Goal: Task Accomplishment & Management: Use online tool/utility

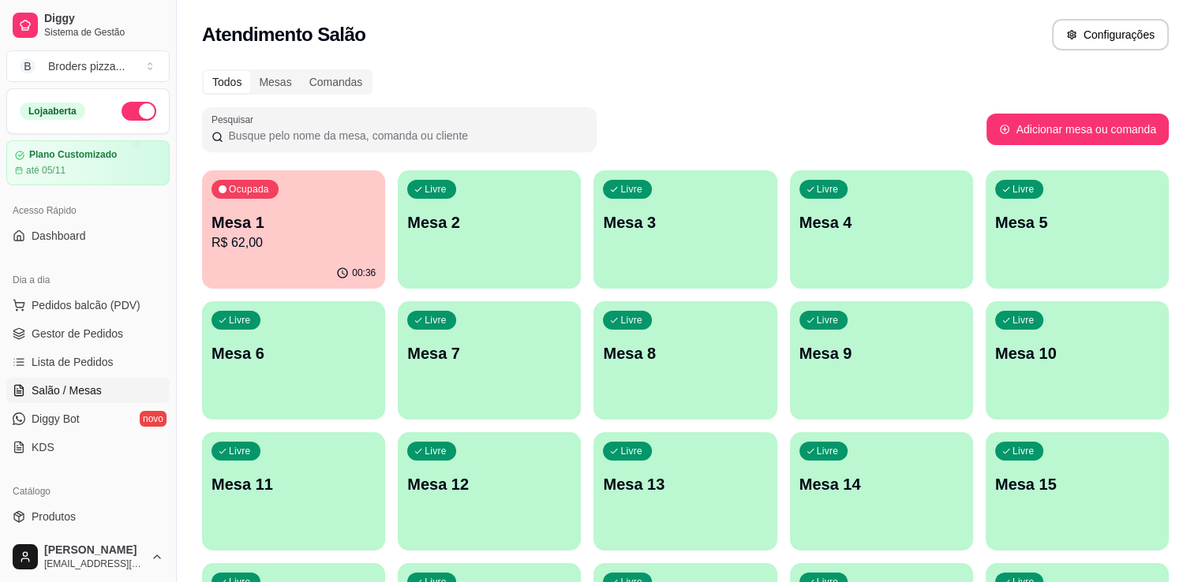
click at [253, 257] on button "Ocupada Mesa 1 R$ 62,00 00:36" at bounding box center [293, 229] width 183 height 118
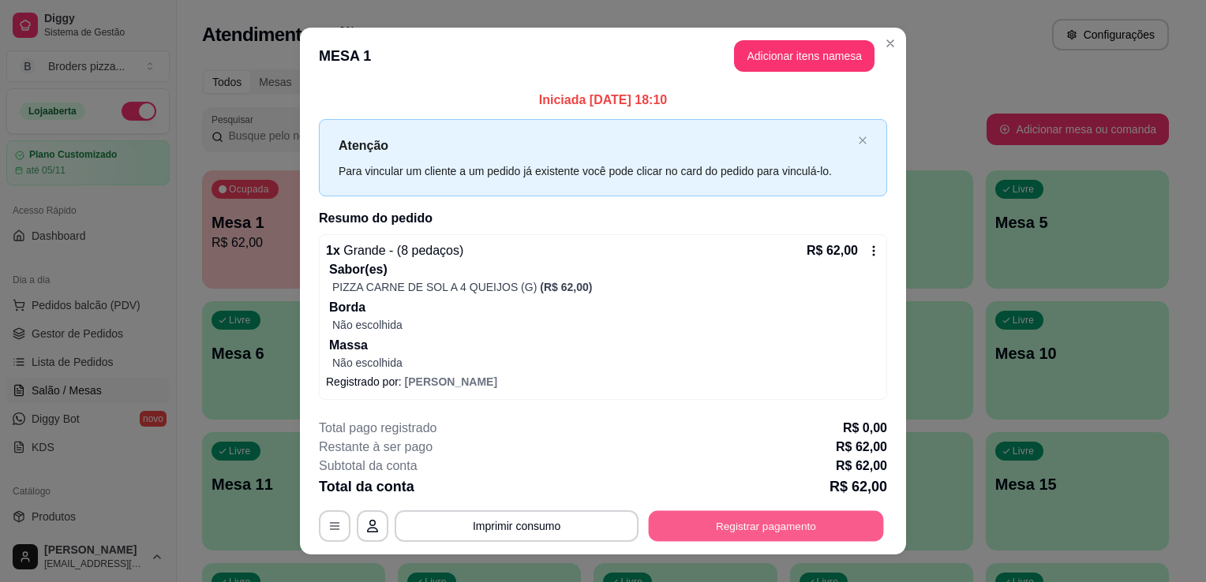
click at [681, 529] on button "Registrar pagamento" at bounding box center [766, 526] width 235 height 31
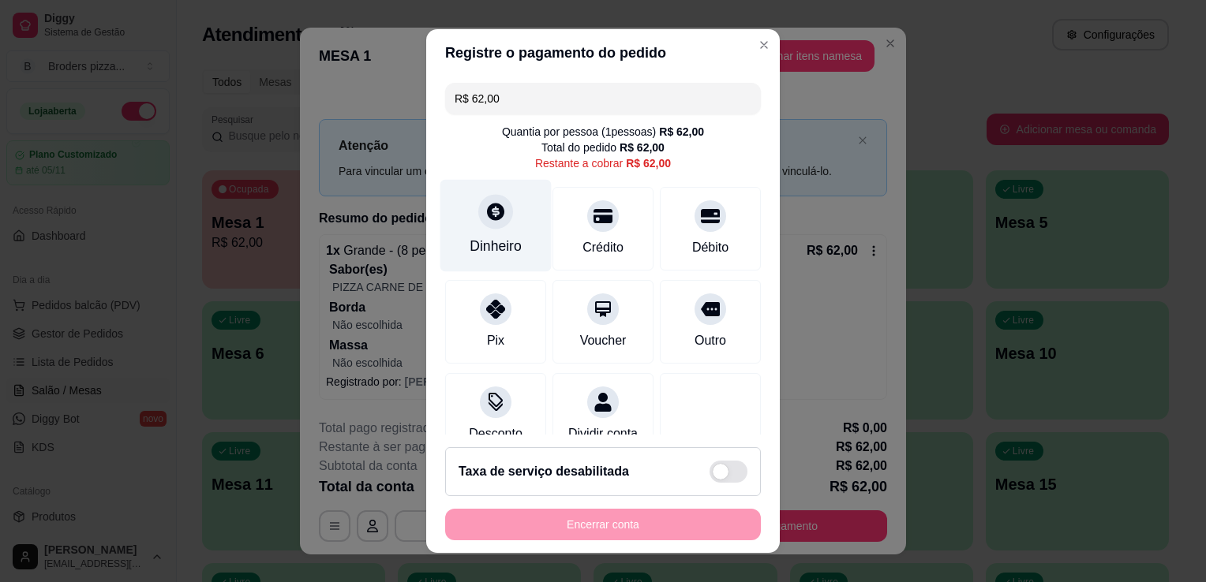
click at [496, 232] on div "Dinheiro" at bounding box center [495, 226] width 111 height 92
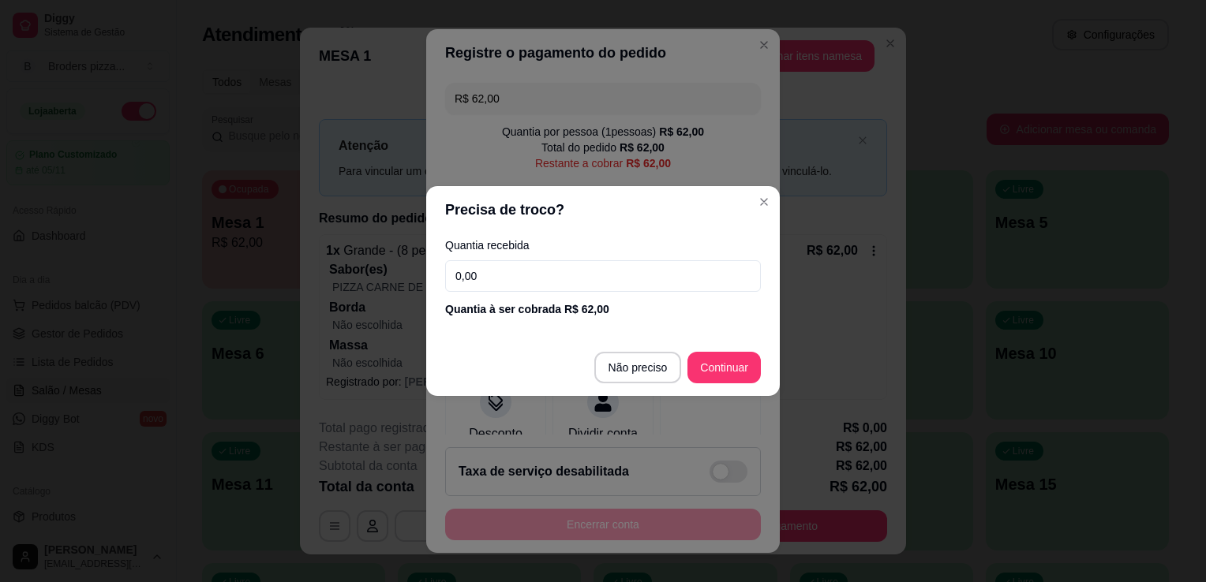
click at [508, 275] on input "0,00" at bounding box center [603, 276] width 316 height 32
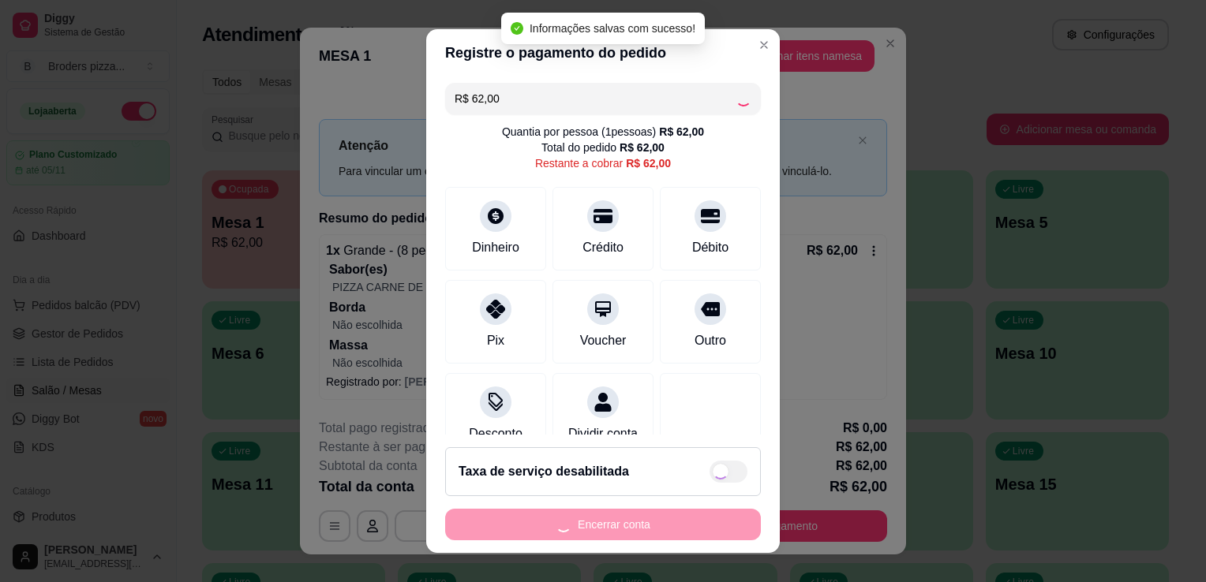
type input "R$ 0,00"
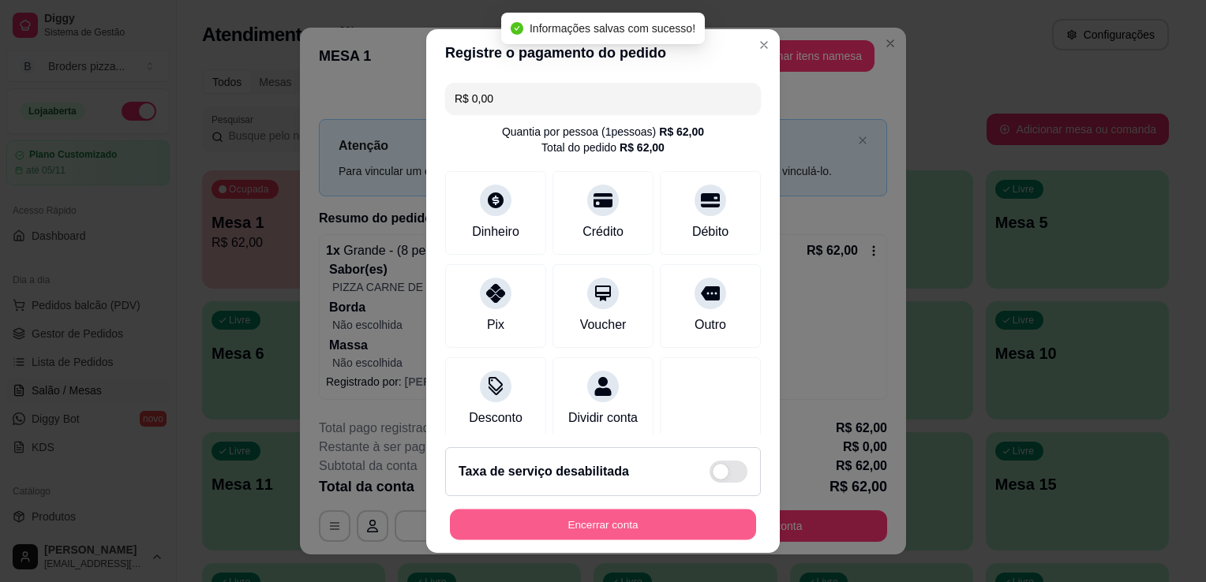
click at [572, 528] on button "Encerrar conta" at bounding box center [603, 525] width 306 height 31
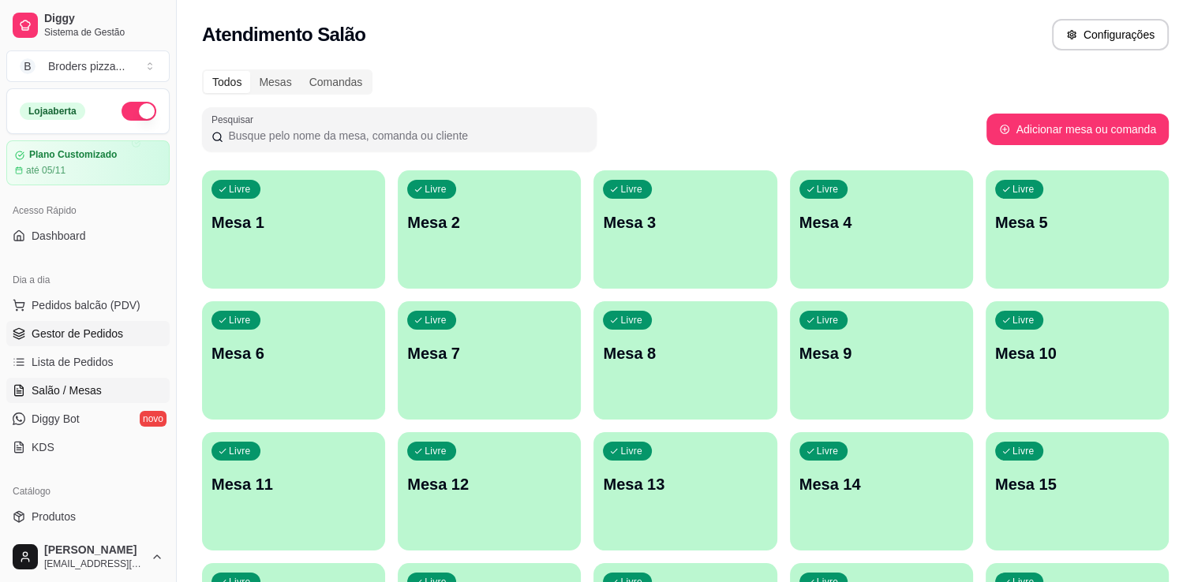
click at [77, 331] on span "Gestor de Pedidos" at bounding box center [78, 334] width 92 height 16
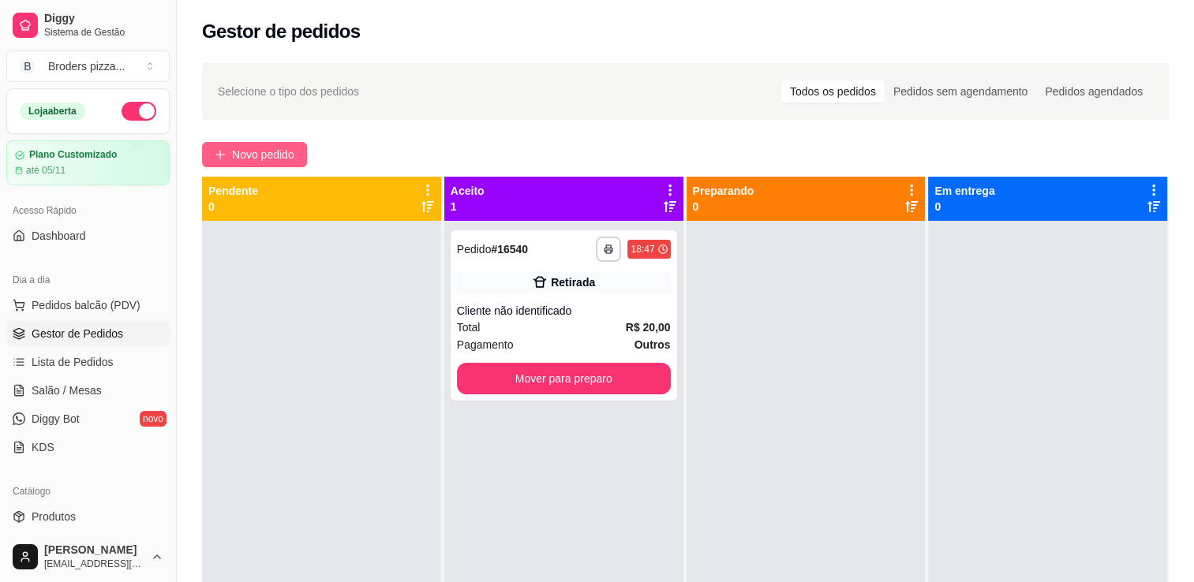
click at [226, 143] on button "Novo pedido" at bounding box center [254, 154] width 105 height 25
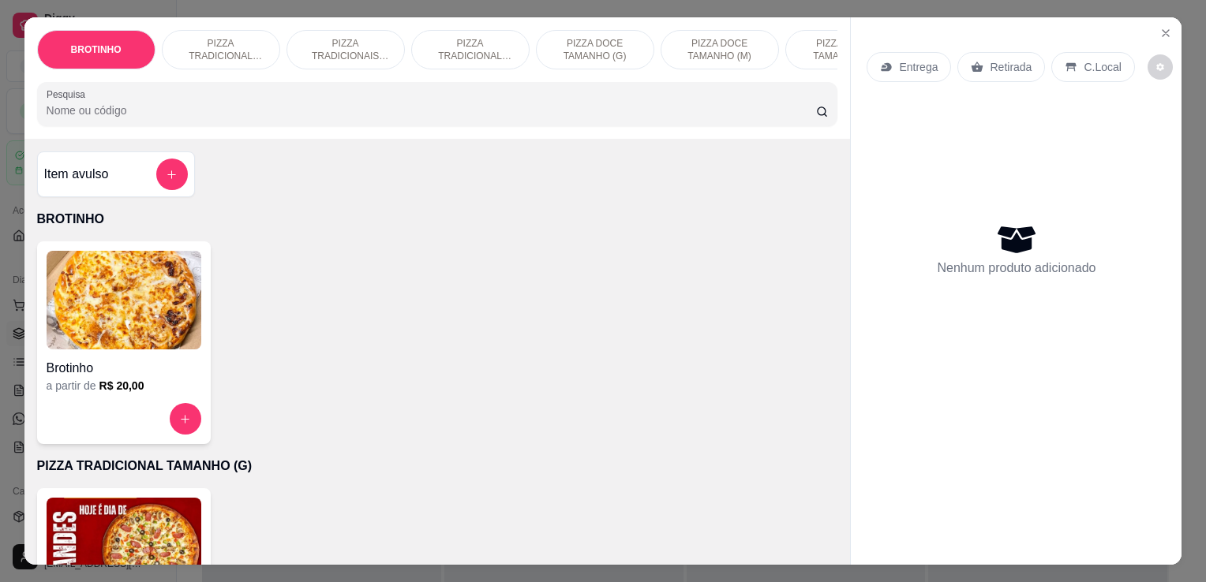
click at [314, 49] on p "PIZZA TRADICIONAIS TAMANHO (M)" at bounding box center [346, 49] width 92 height 25
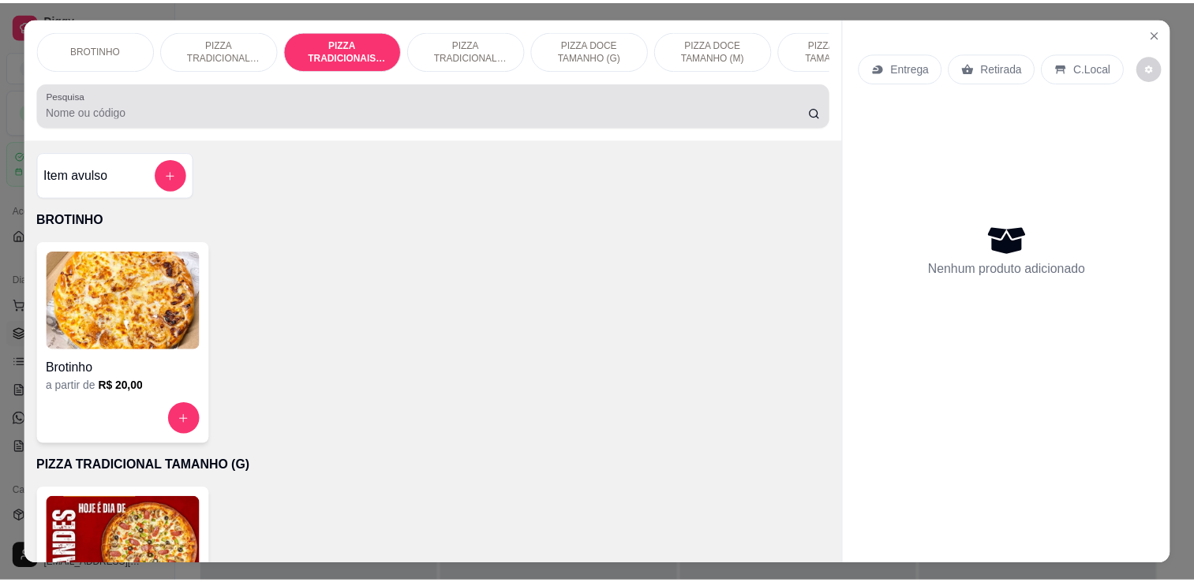
scroll to position [39, 0]
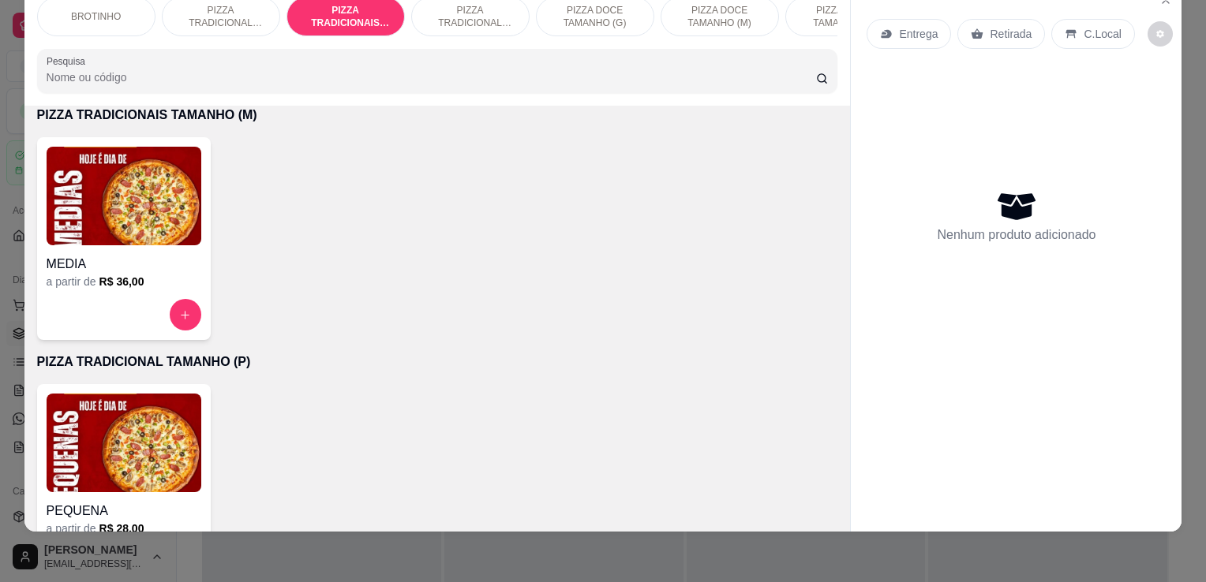
click at [82, 238] on img at bounding box center [124, 196] width 155 height 99
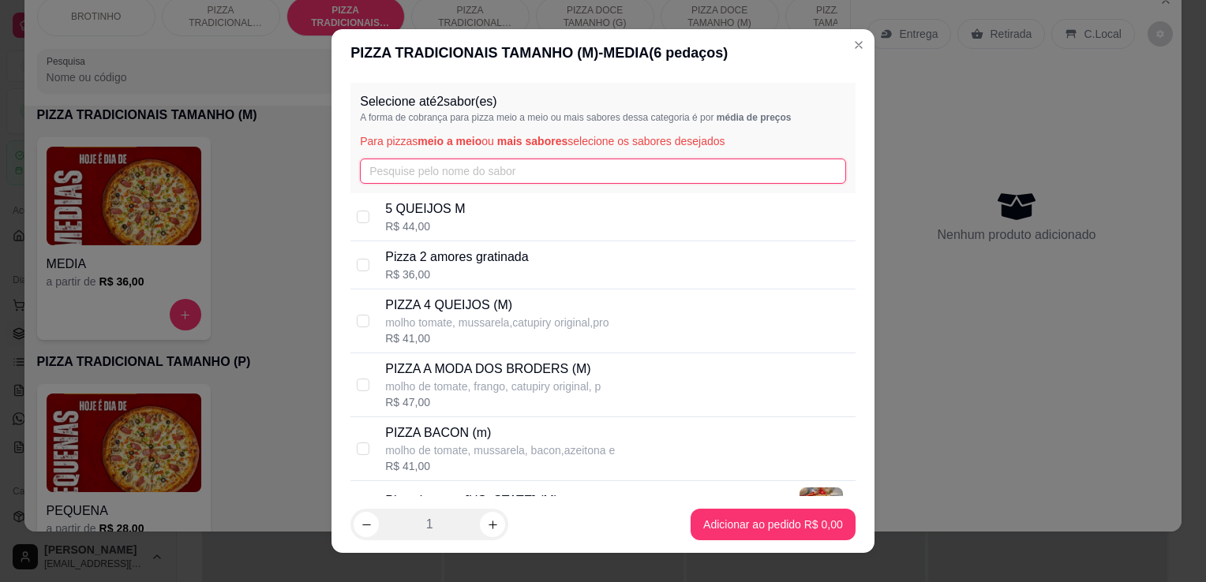
click at [402, 176] on input "text" at bounding box center [603, 171] width 486 height 25
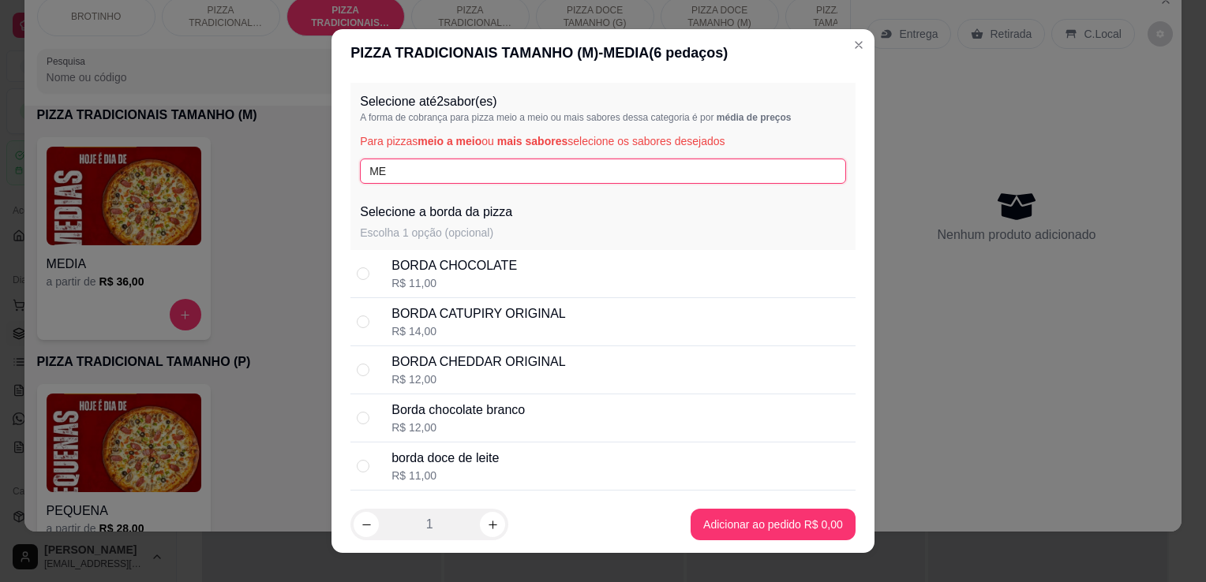
type input "M"
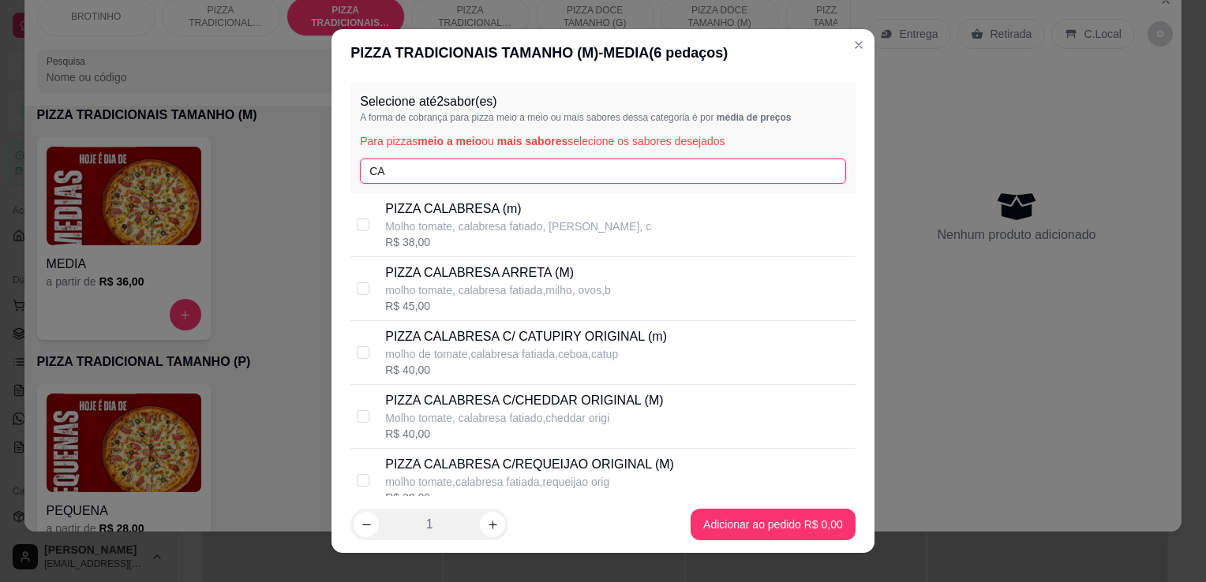
type input "CA"
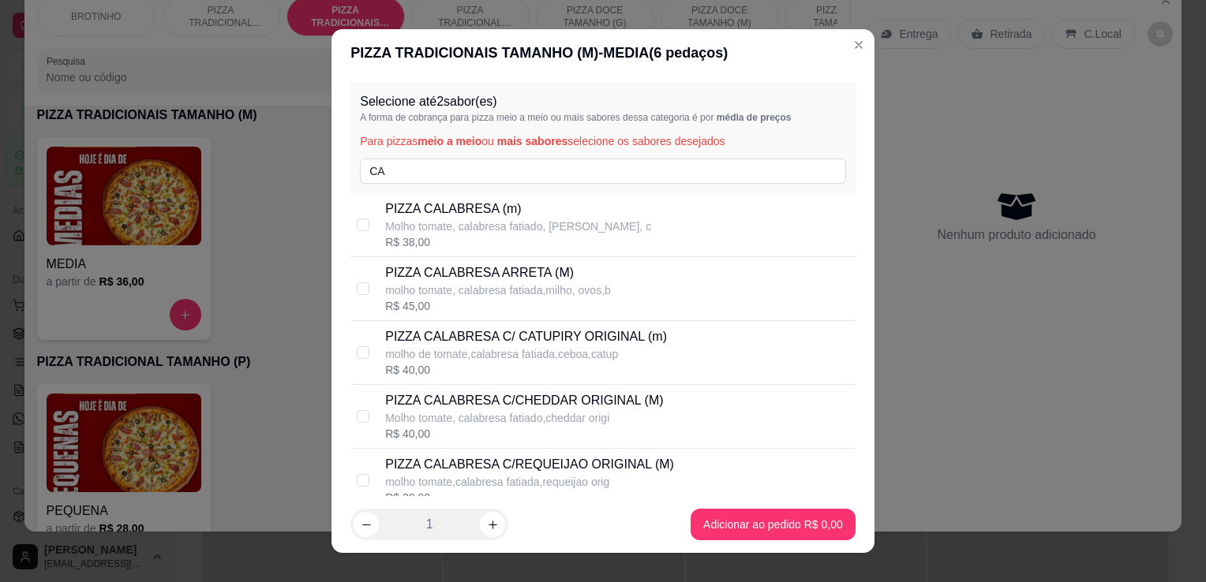
click at [480, 235] on div "R$ 38,00" at bounding box center [518, 242] width 266 height 16
checkbox input "true"
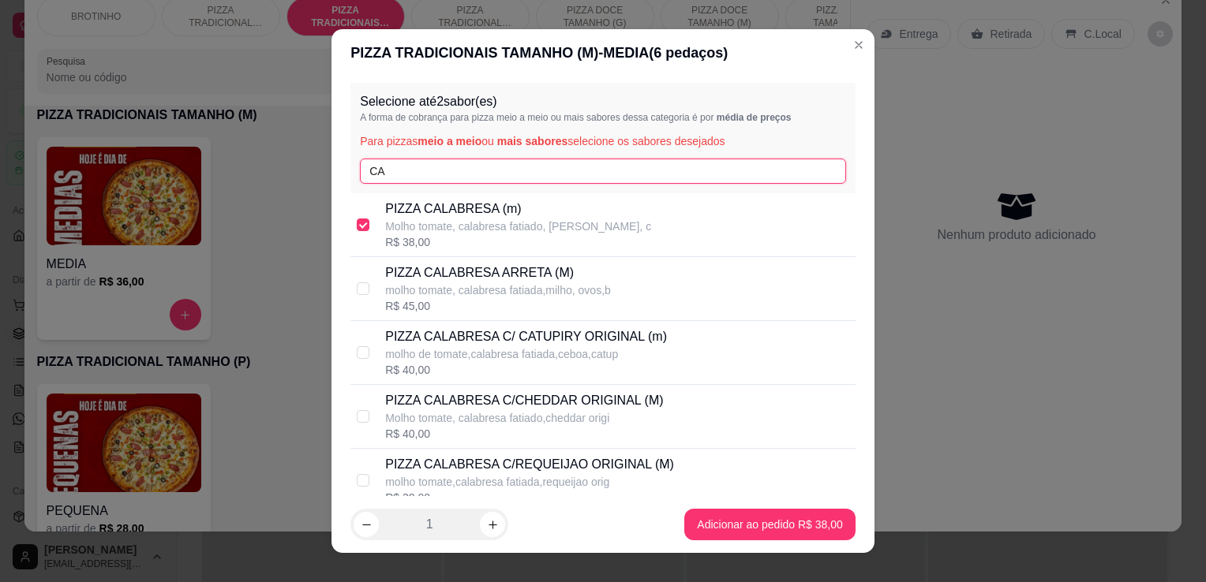
click at [454, 174] on input "CA" at bounding box center [603, 171] width 486 height 25
type input "C"
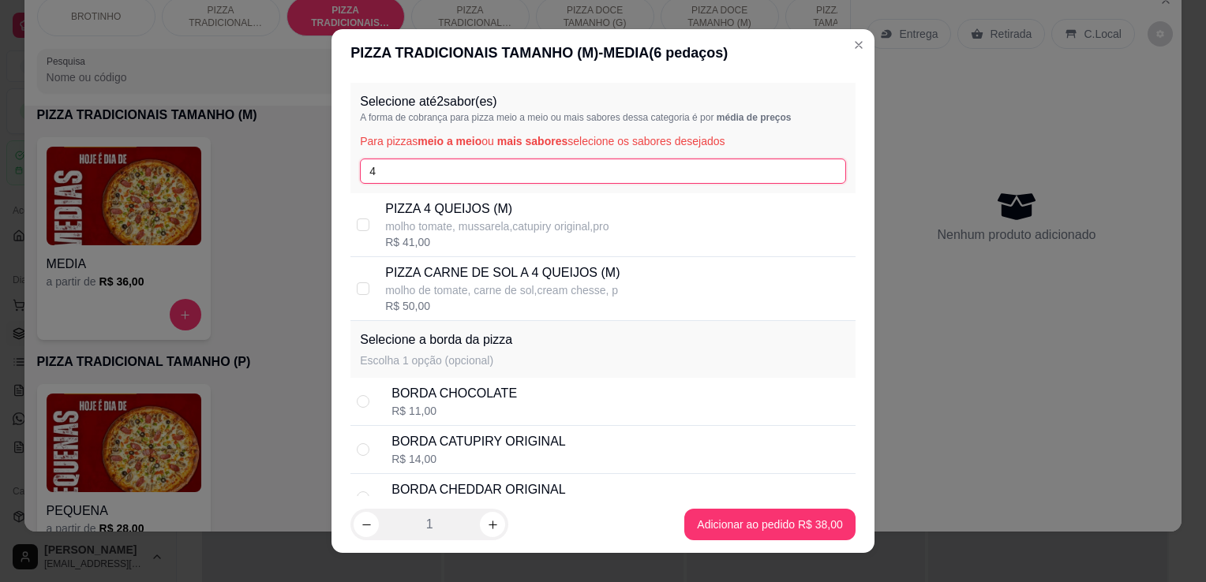
type input "4"
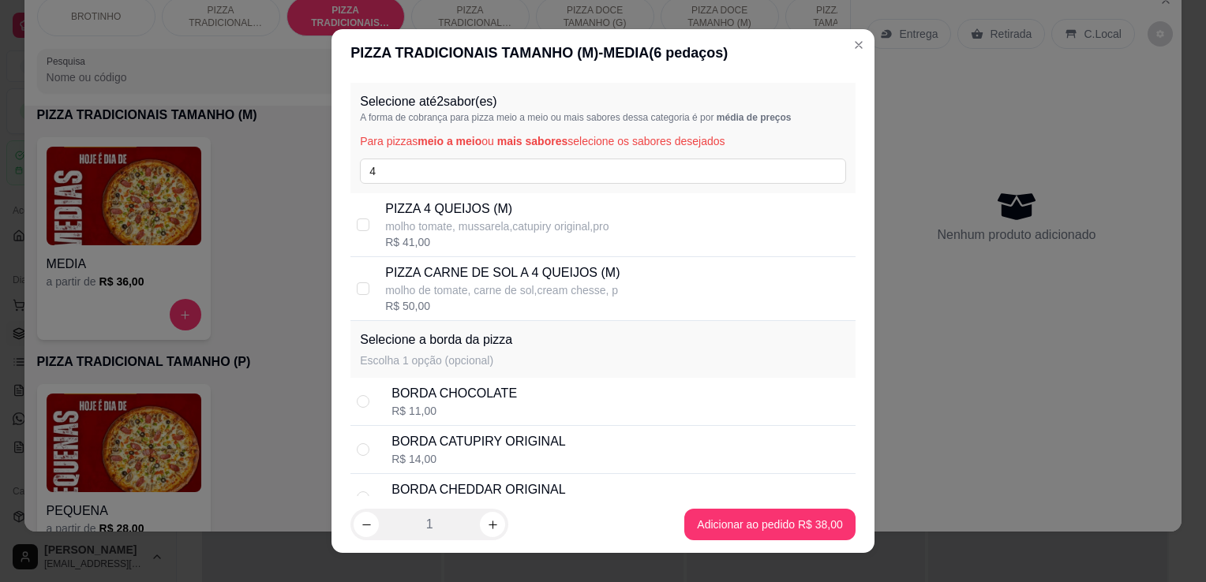
click at [467, 203] on p "PIZZA 4 QUEIJOS (M)" at bounding box center [496, 209] width 223 height 19
checkbox input "true"
click at [447, 396] on div "BORDA CHOCOLATE" at bounding box center [453, 393] width 125 height 19
radio input "true"
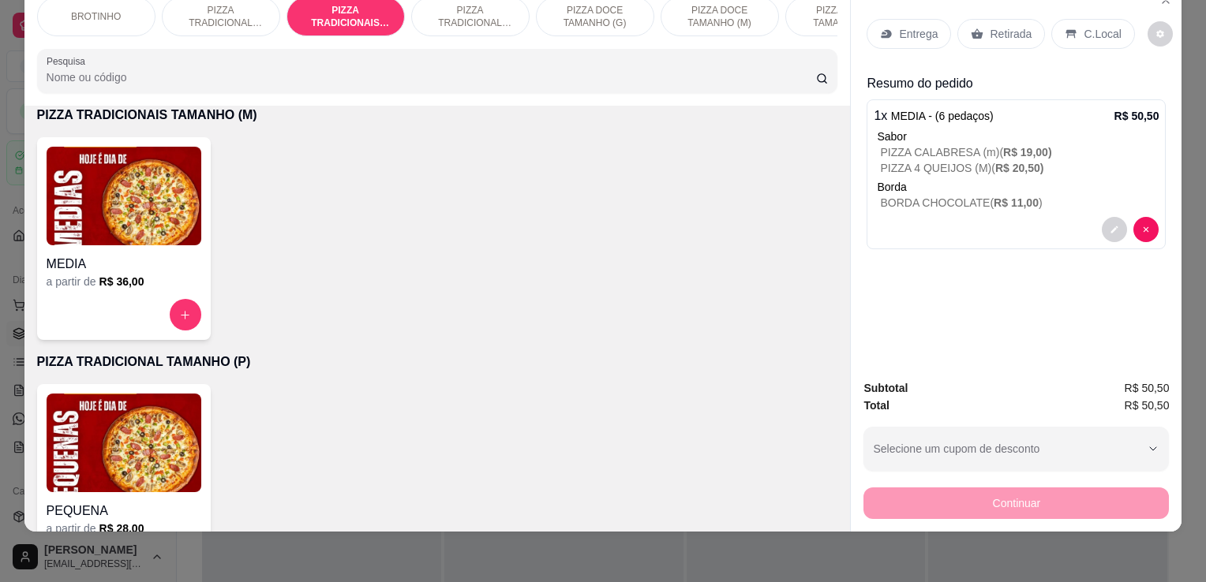
click at [1007, 26] on p "Retirada" at bounding box center [1010, 34] width 42 height 16
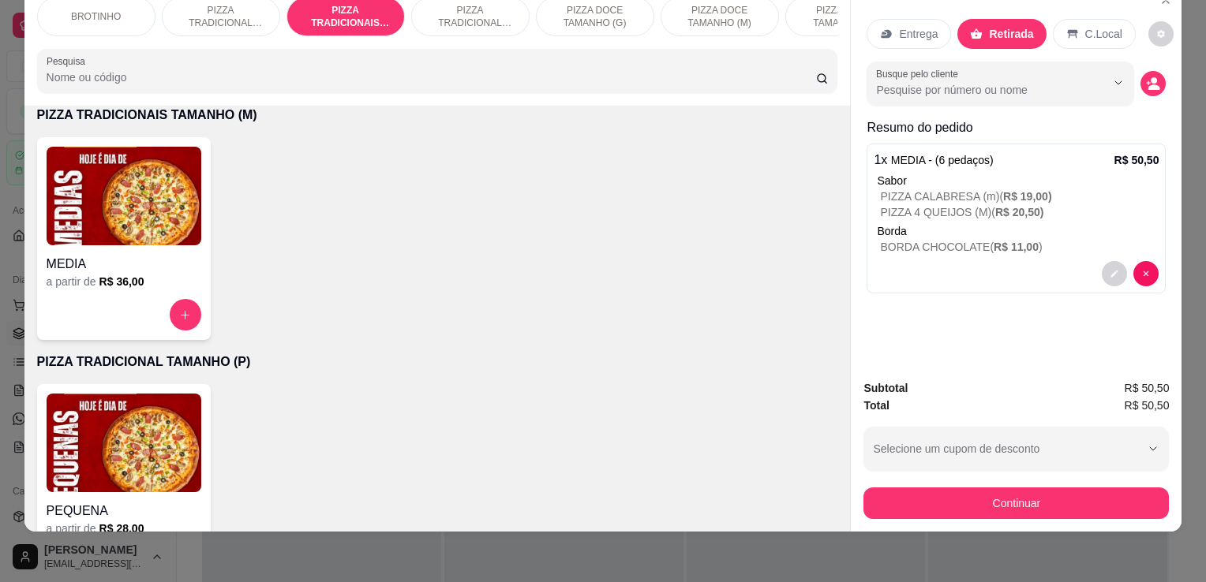
click at [1066, 28] on icon at bounding box center [1072, 34] width 13 height 13
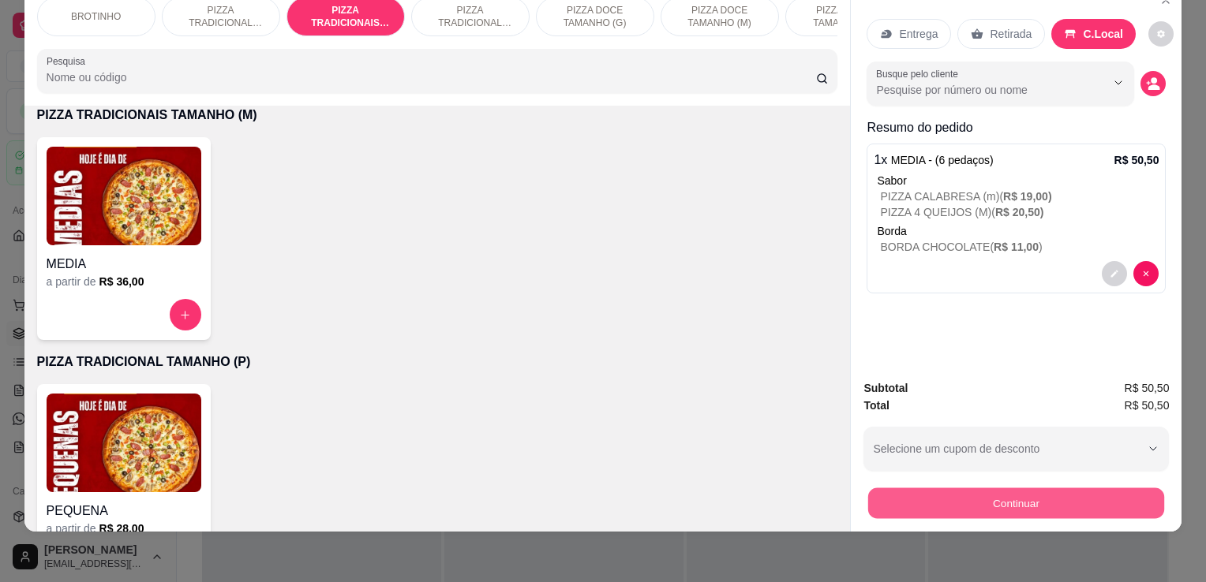
click at [1031, 497] on button "Continuar" at bounding box center [1016, 503] width 296 height 31
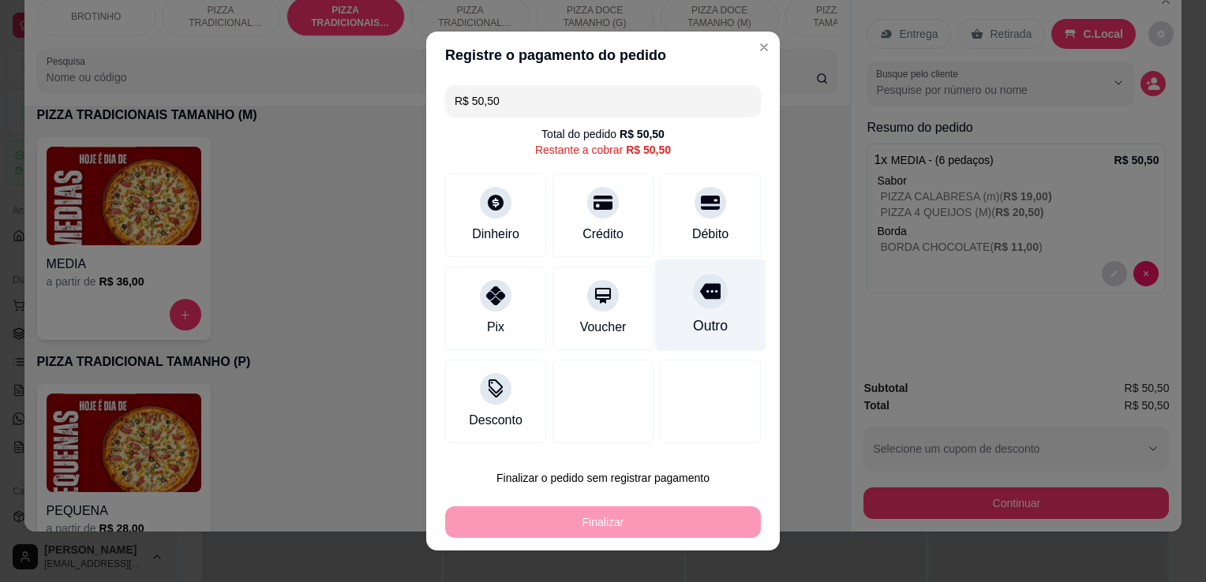
click at [718, 324] on div "Outro" at bounding box center [710, 306] width 111 height 92
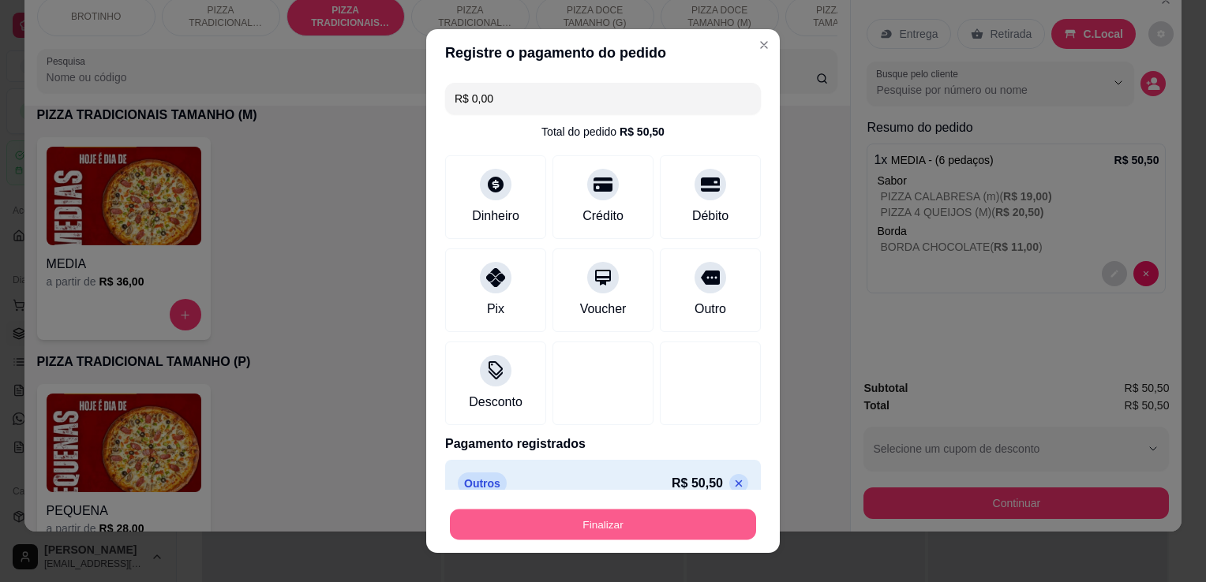
click at [594, 539] on button "Finalizar" at bounding box center [603, 525] width 306 height 31
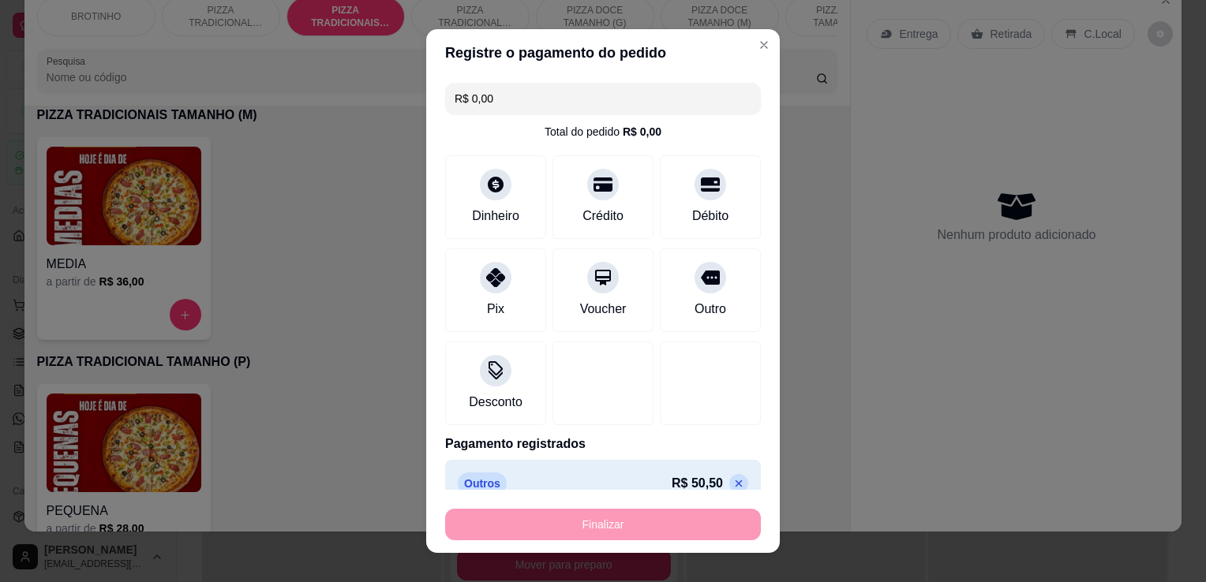
type input "-R$ 50,50"
